Goal: Transaction & Acquisition: Book appointment/travel/reservation

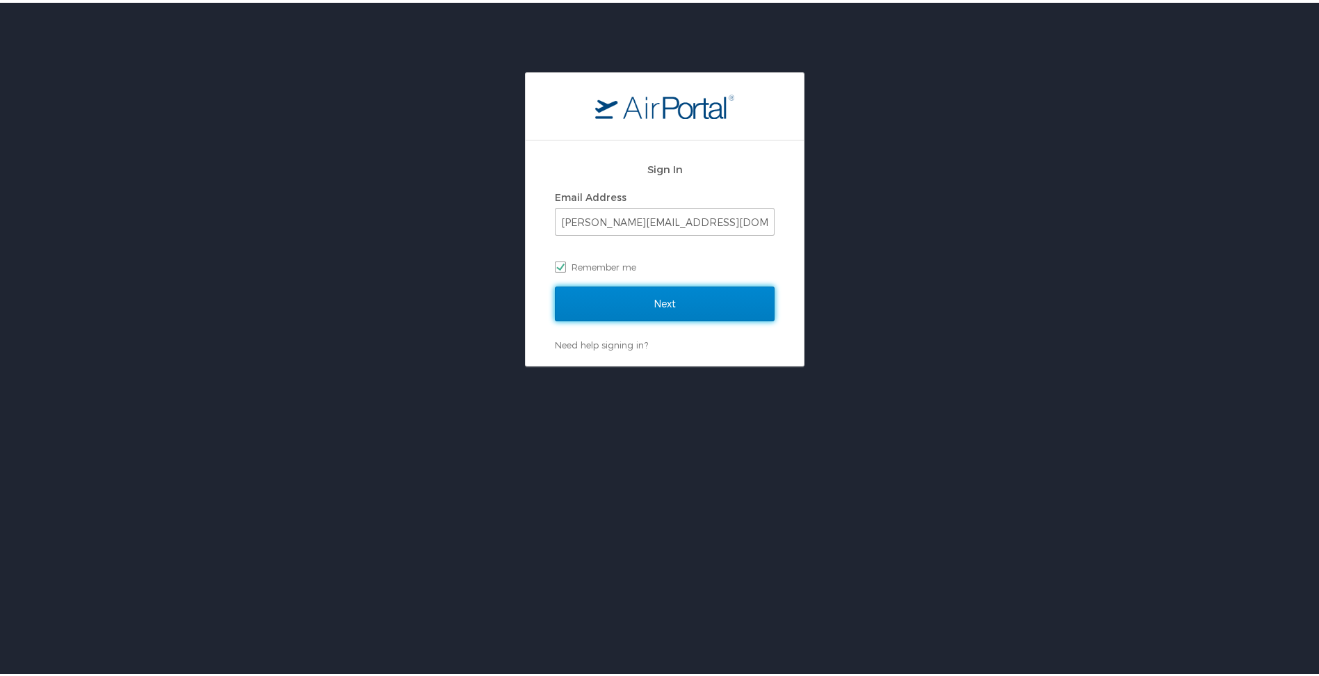
click at [652, 309] on input "Next" at bounding box center [665, 301] width 220 height 35
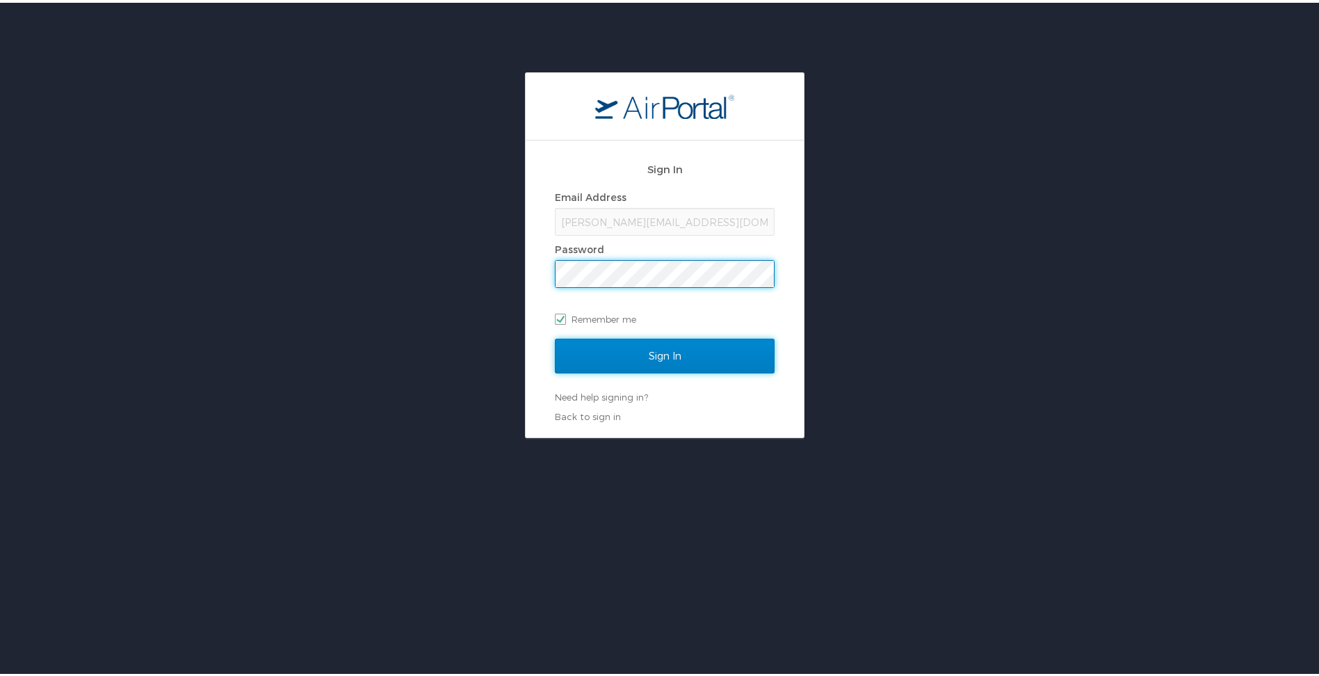
click at [608, 357] on input "Sign In" at bounding box center [665, 353] width 220 height 35
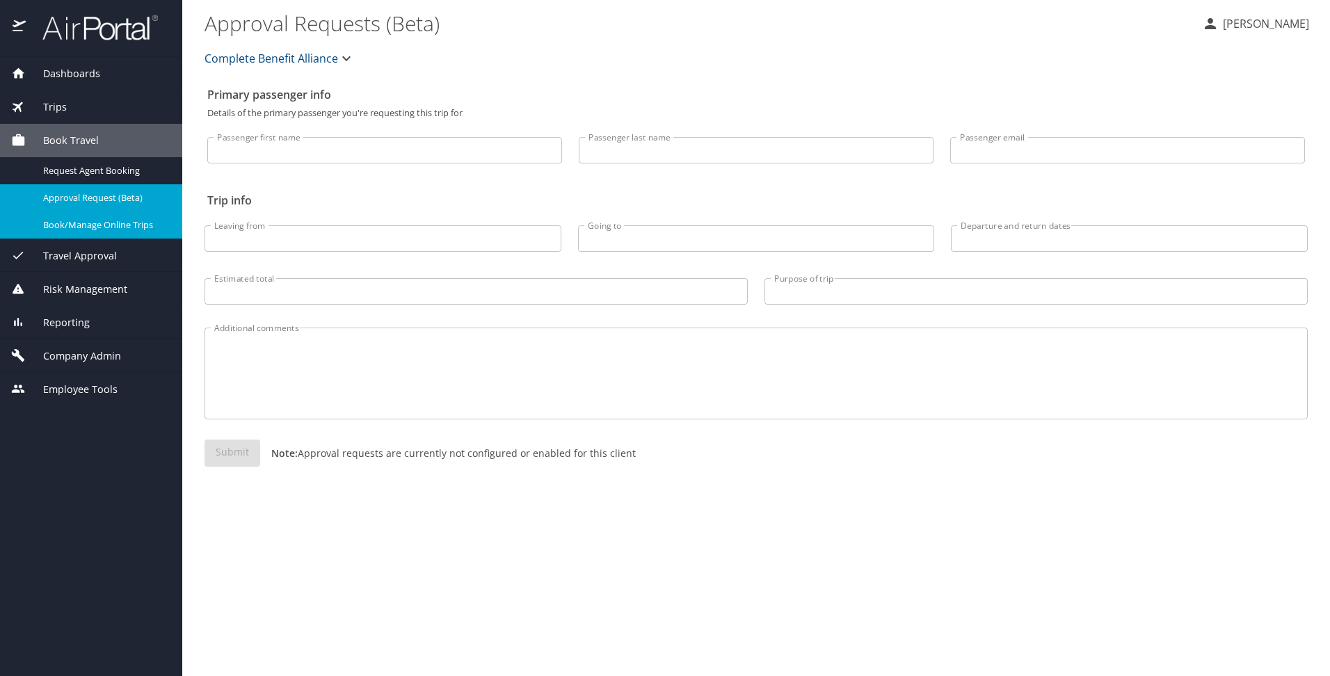
click at [73, 223] on span "Book/Manage Online Trips" at bounding box center [104, 224] width 122 height 13
click at [87, 221] on span "Book/Manage Online Trips" at bounding box center [104, 224] width 122 height 13
click at [122, 224] on span "Book/Manage Online Trips" at bounding box center [104, 224] width 122 height 13
